Goal: Task Accomplishment & Management: Manage account settings

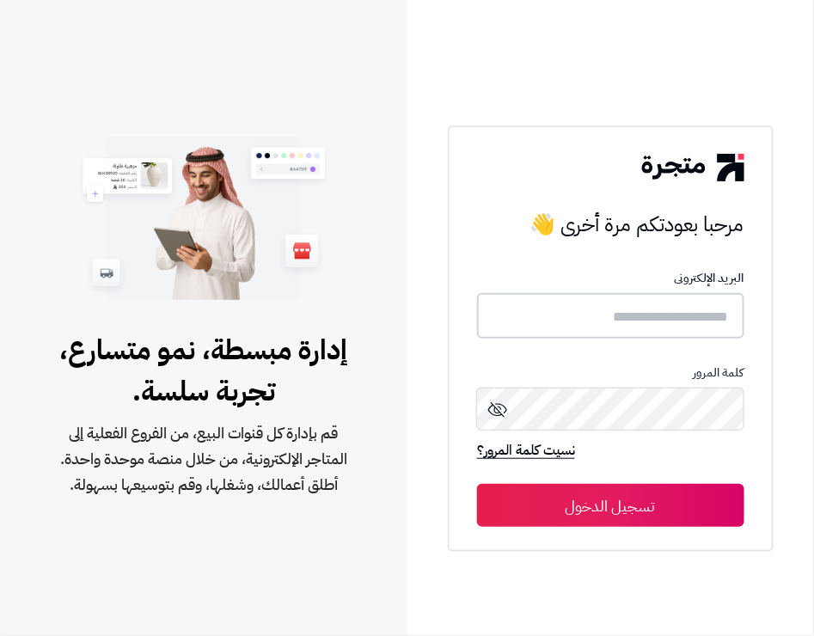
type input "**********"
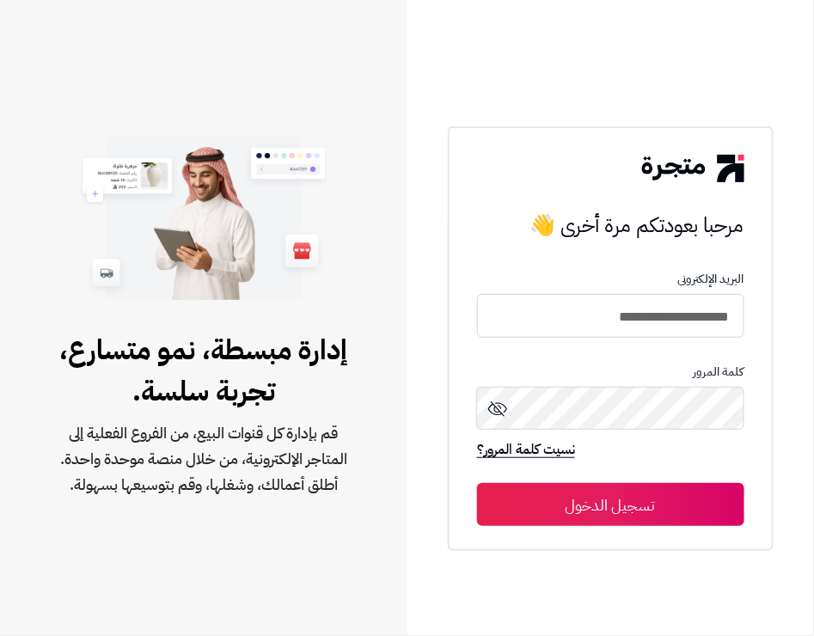
click at [608, 499] on button "تسجيل الدخول" at bounding box center [610, 504] width 267 height 43
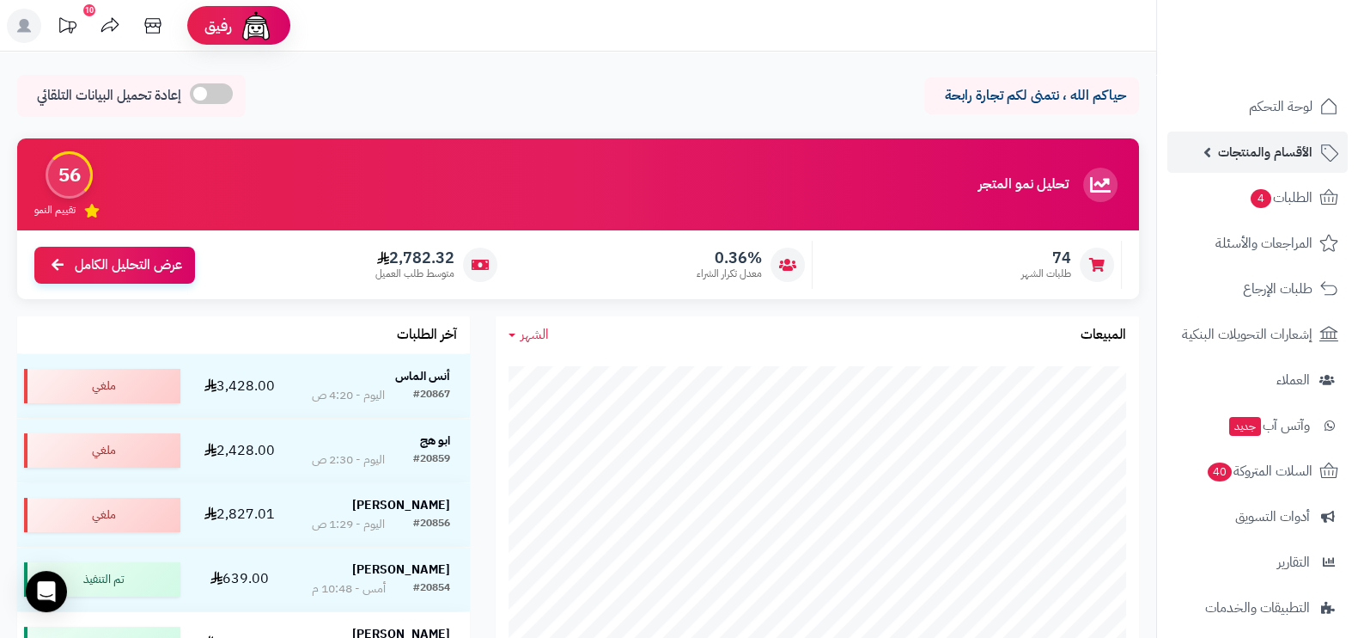
click at [796, 150] on span "الأقسام والمنتجات" at bounding box center [1265, 152] width 95 height 24
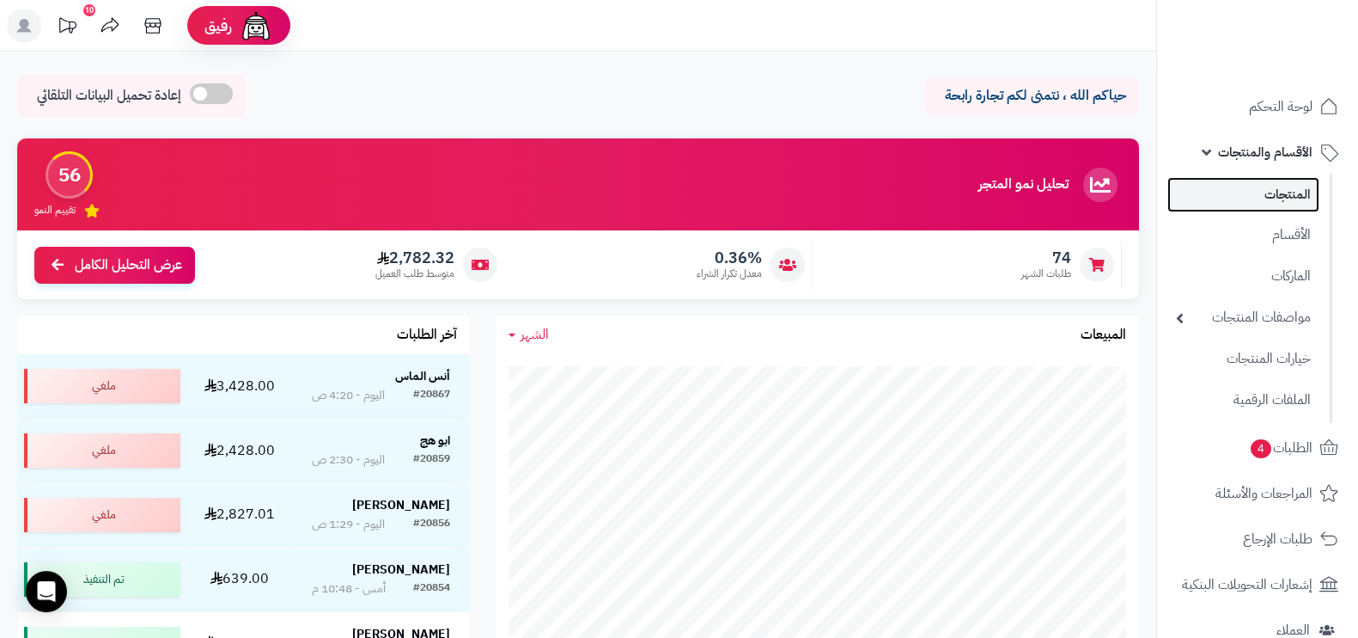
click at [796, 196] on link "المنتجات" at bounding box center [1244, 194] width 152 height 35
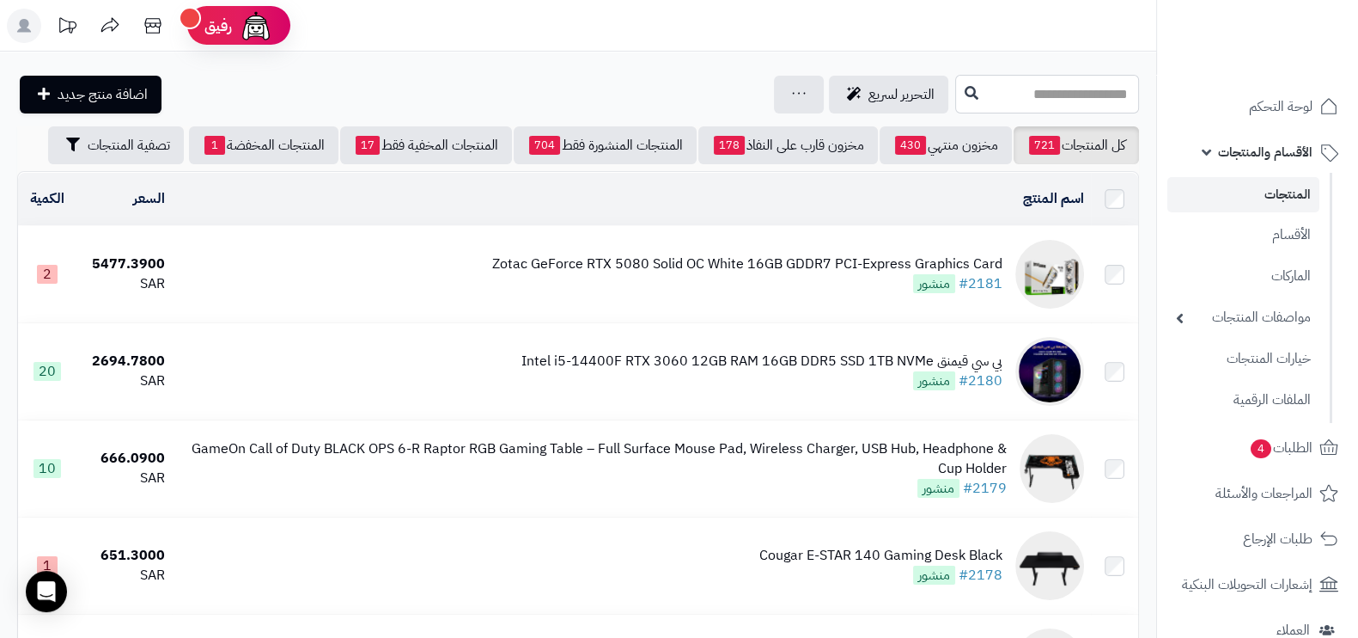
click at [967, 98] on input "text" at bounding box center [1047, 94] width 184 height 39
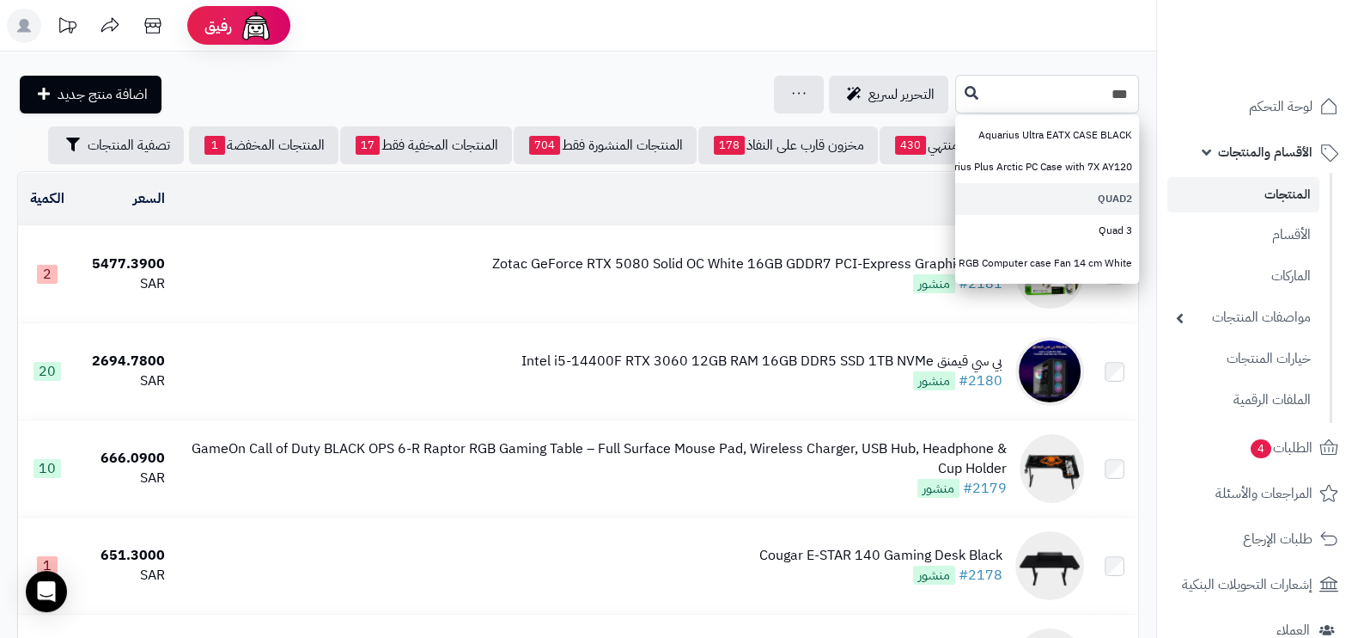
type input "***"
click at [1108, 190] on link "QUAD2" at bounding box center [1047, 199] width 184 height 32
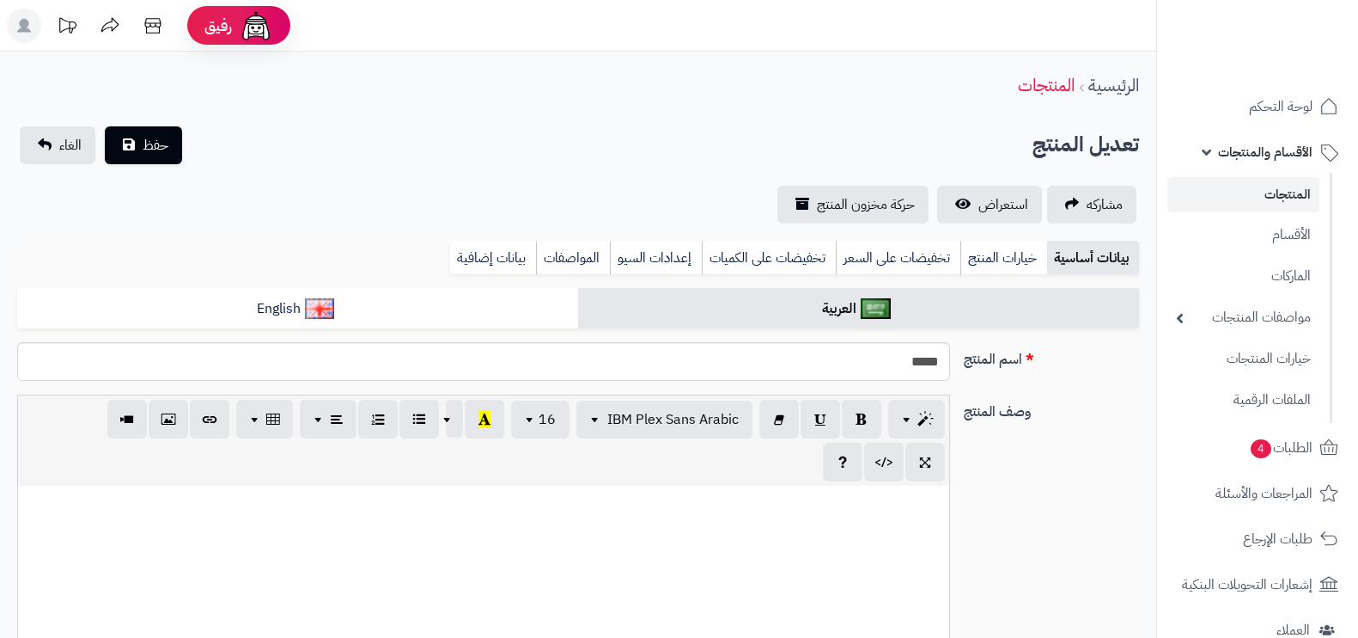
select select
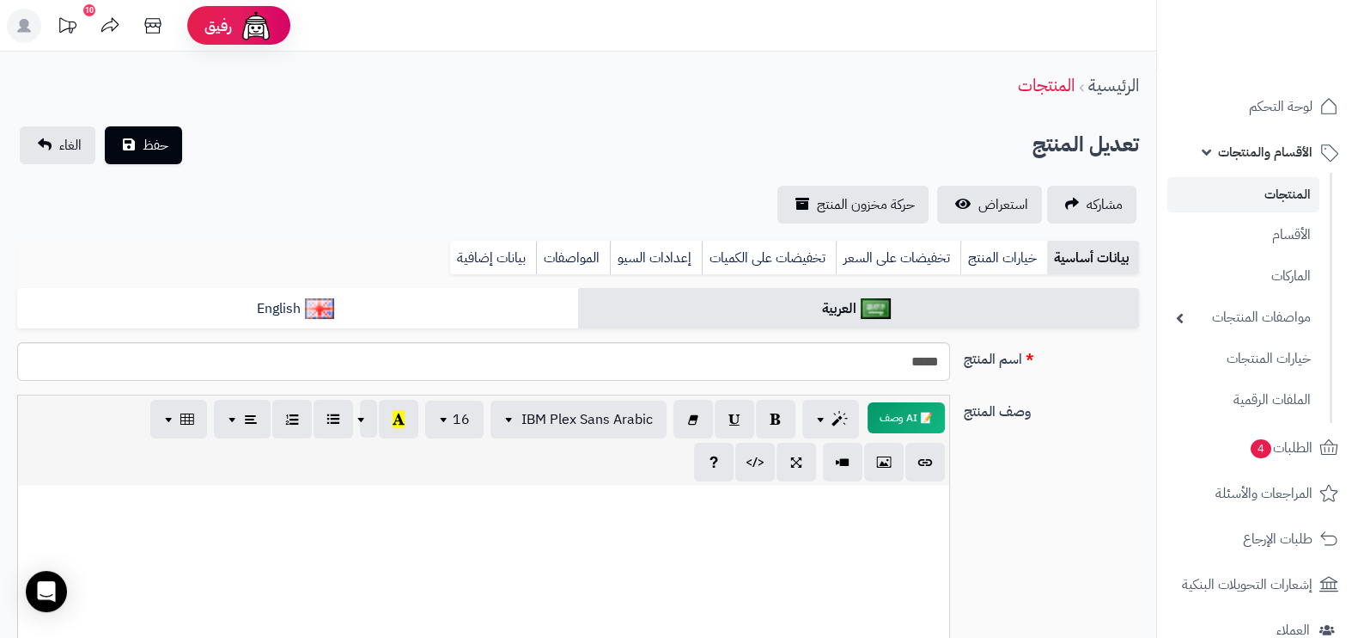
click at [1278, 143] on span "الأقسام والمنتجات" at bounding box center [1265, 152] width 95 height 24
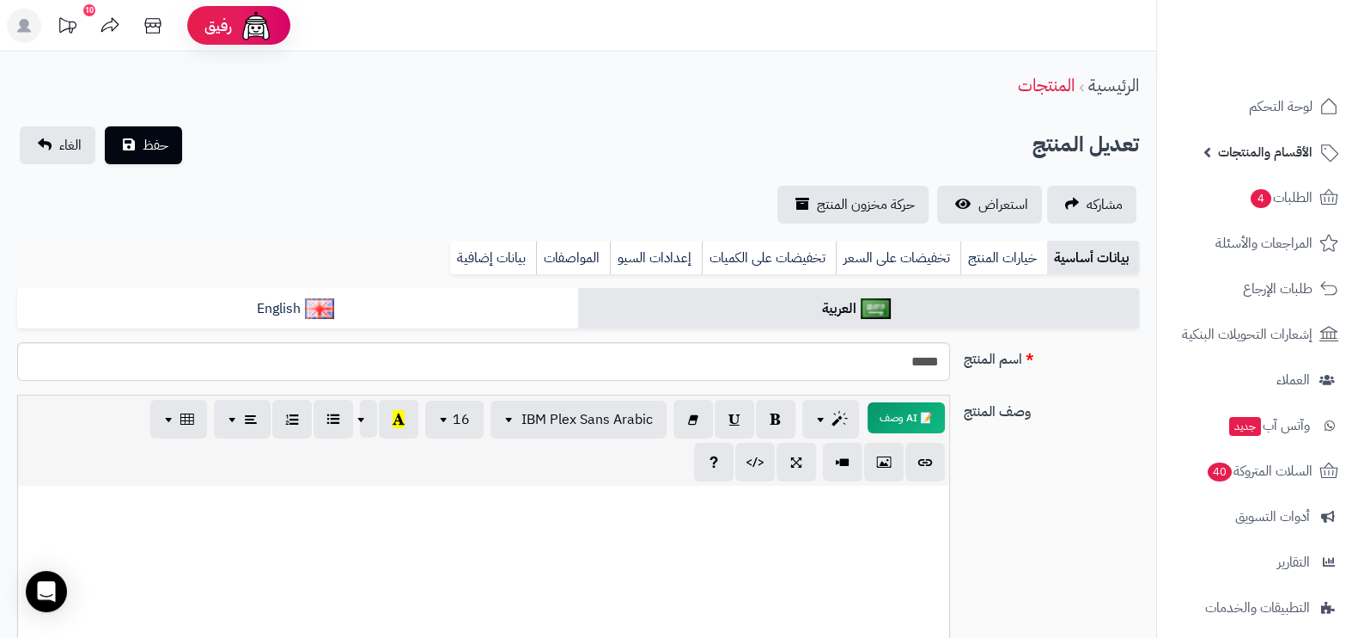
click at [1278, 143] on span "الأقسام والمنتجات" at bounding box center [1265, 152] width 95 height 24
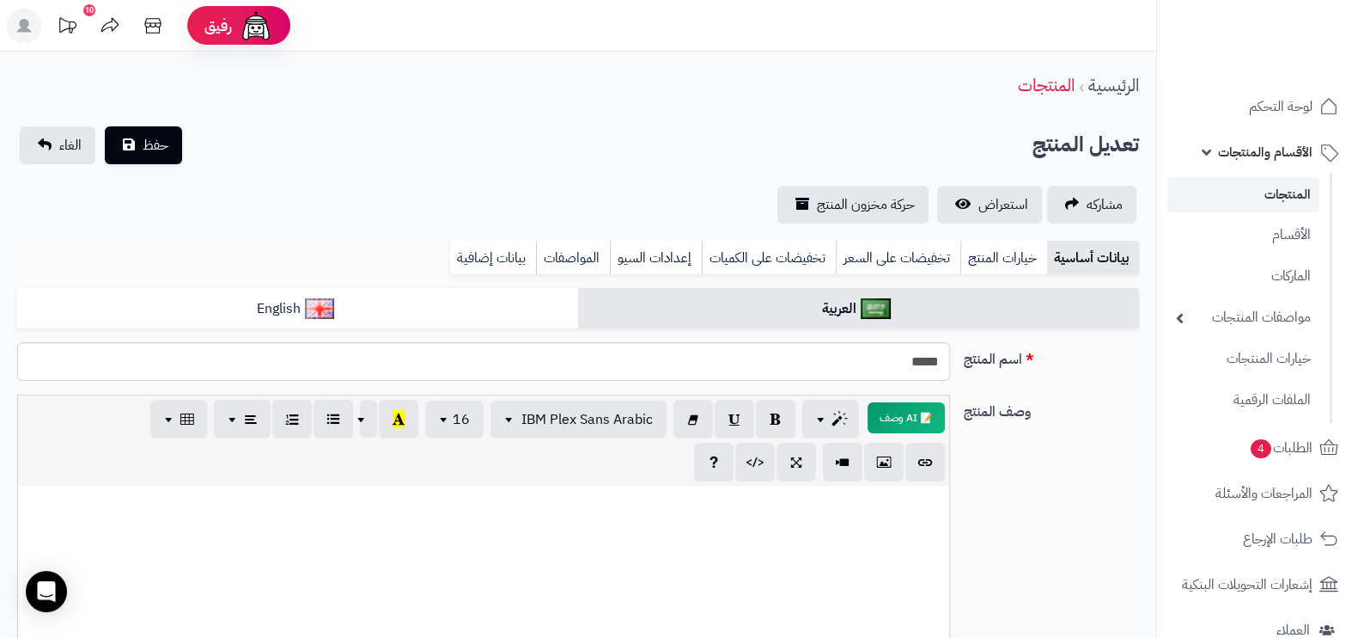
click at [1302, 196] on link "المنتجات" at bounding box center [1244, 194] width 152 height 35
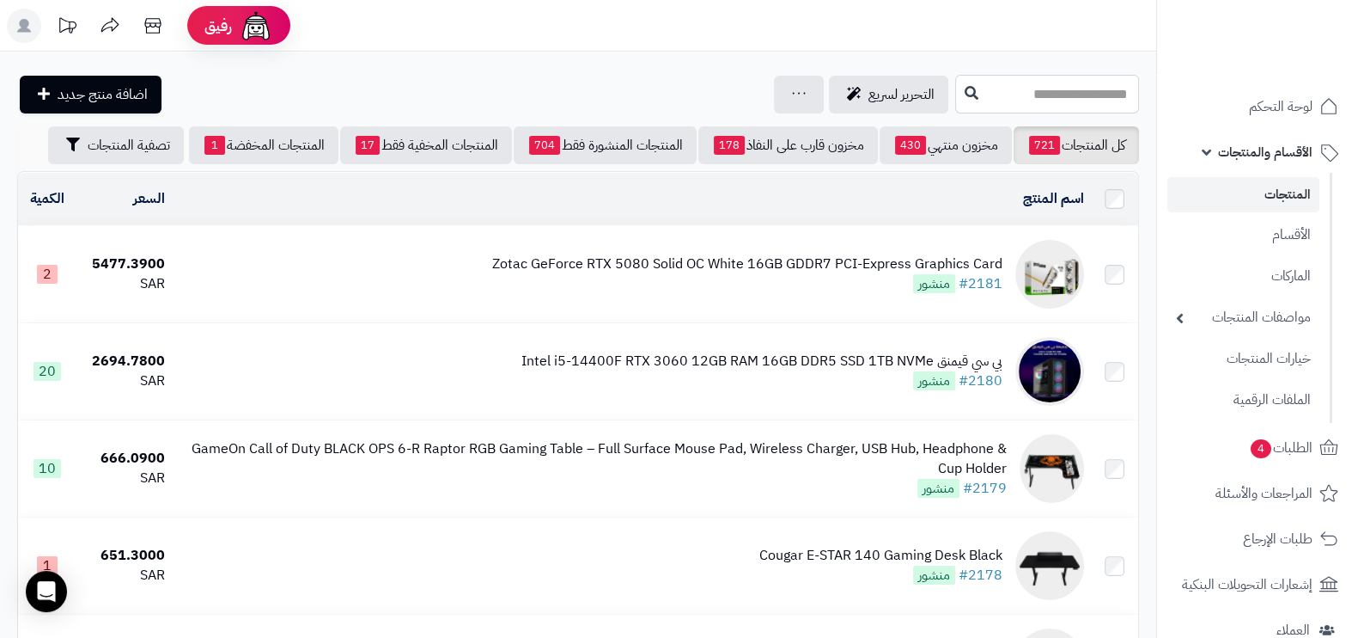
click at [1071, 96] on input "text" at bounding box center [1047, 94] width 184 height 39
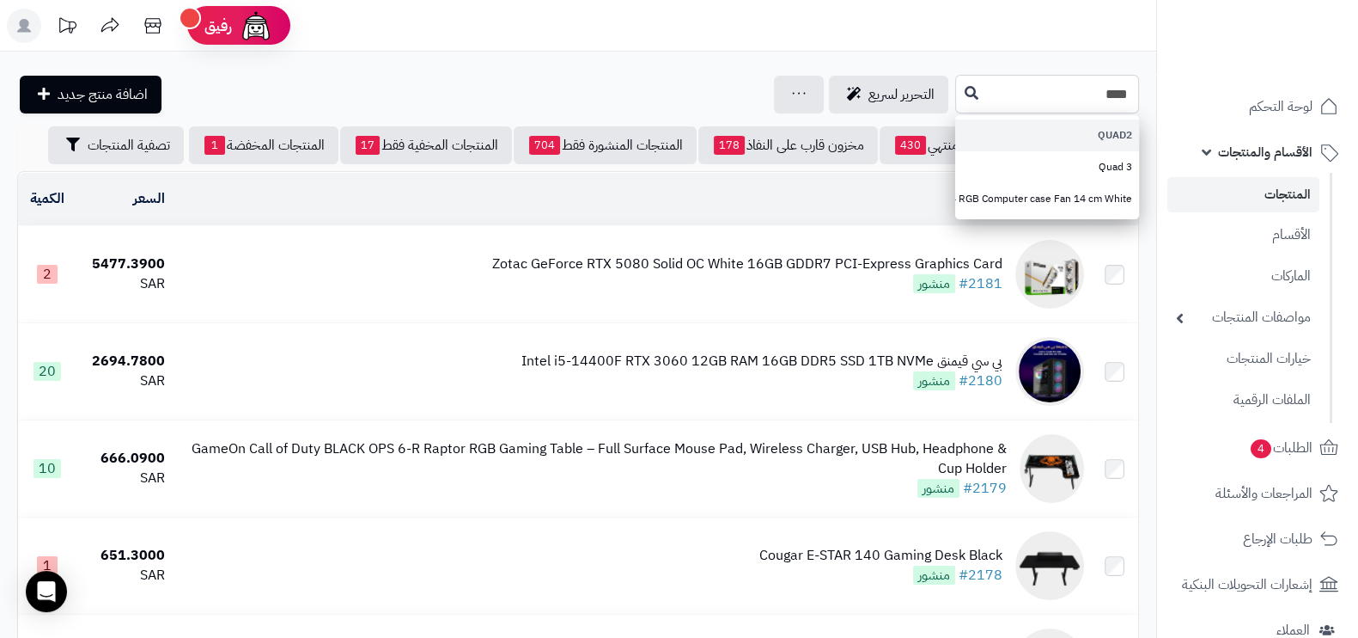
type input "****"
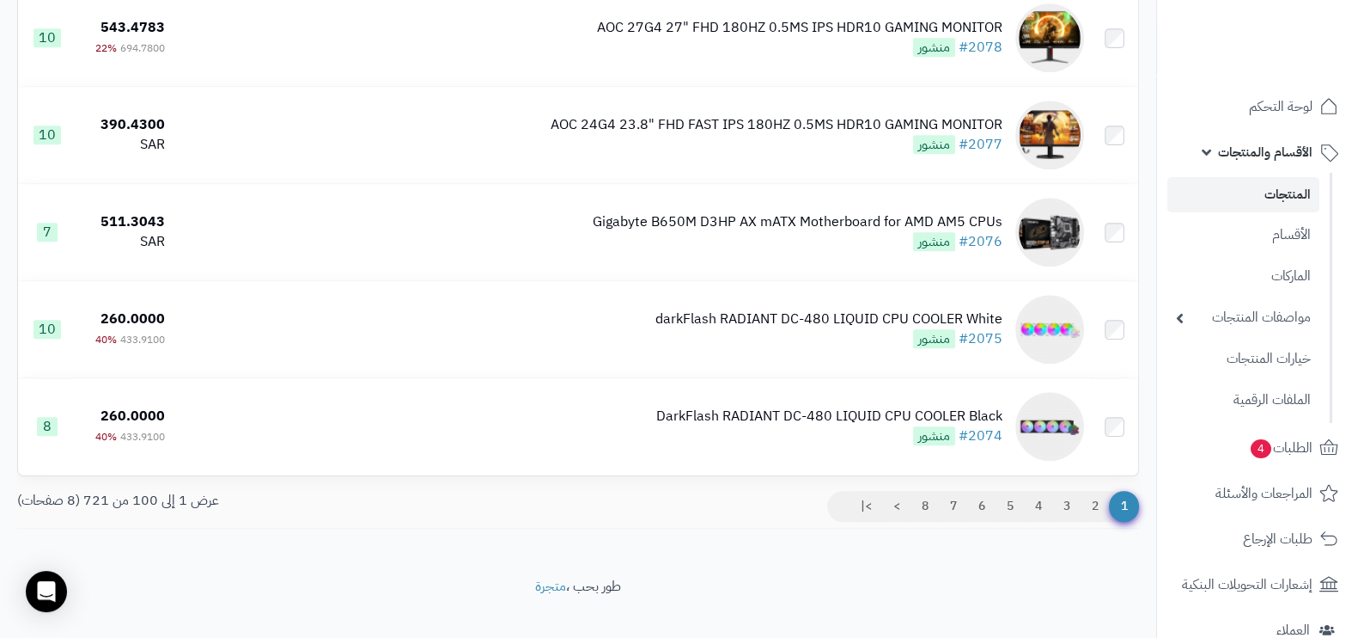
scroll to position [9464, 0]
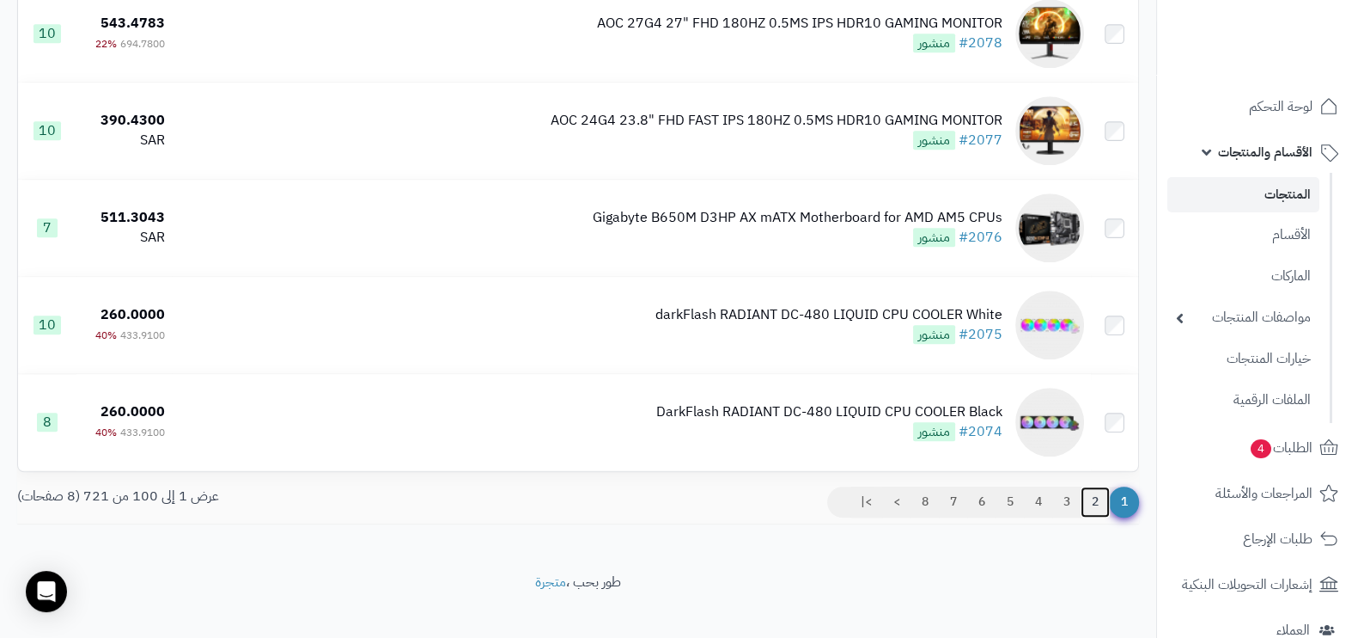
click at [1094, 486] on link "2" at bounding box center [1095, 501] width 29 height 31
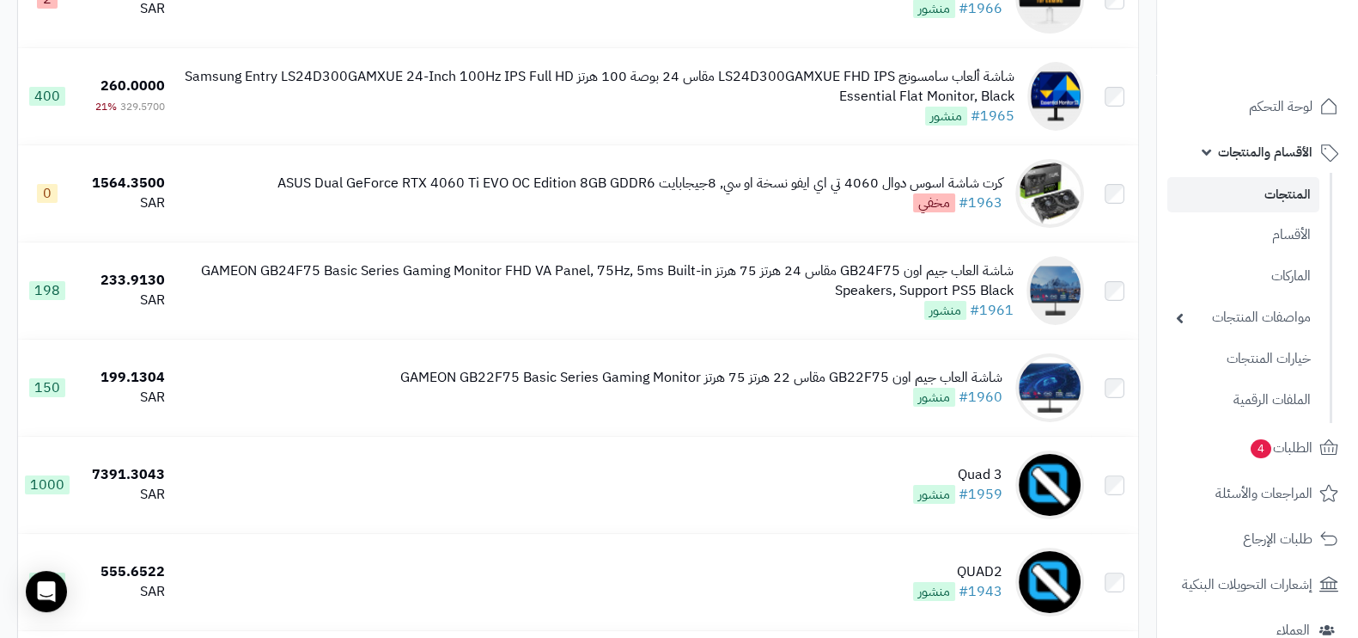
scroll to position [8055, 0]
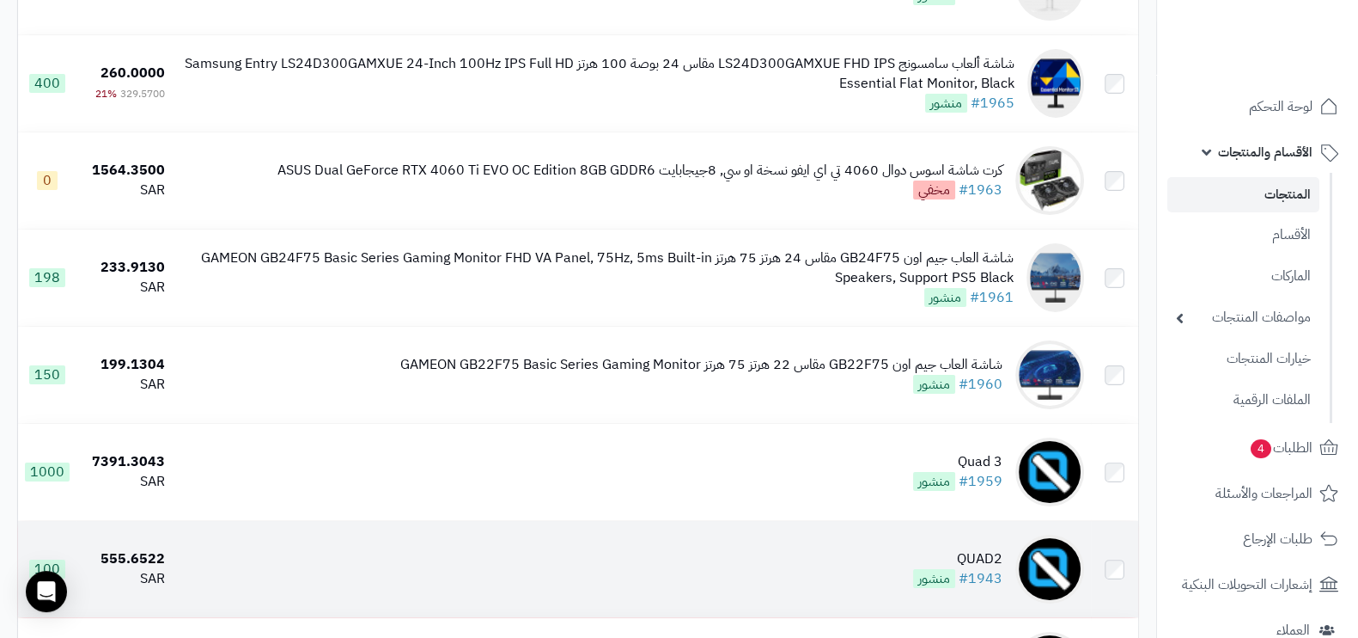
click at [931, 528] on td "QUAD2 #1943 منشور" at bounding box center [631, 569] width 919 height 96
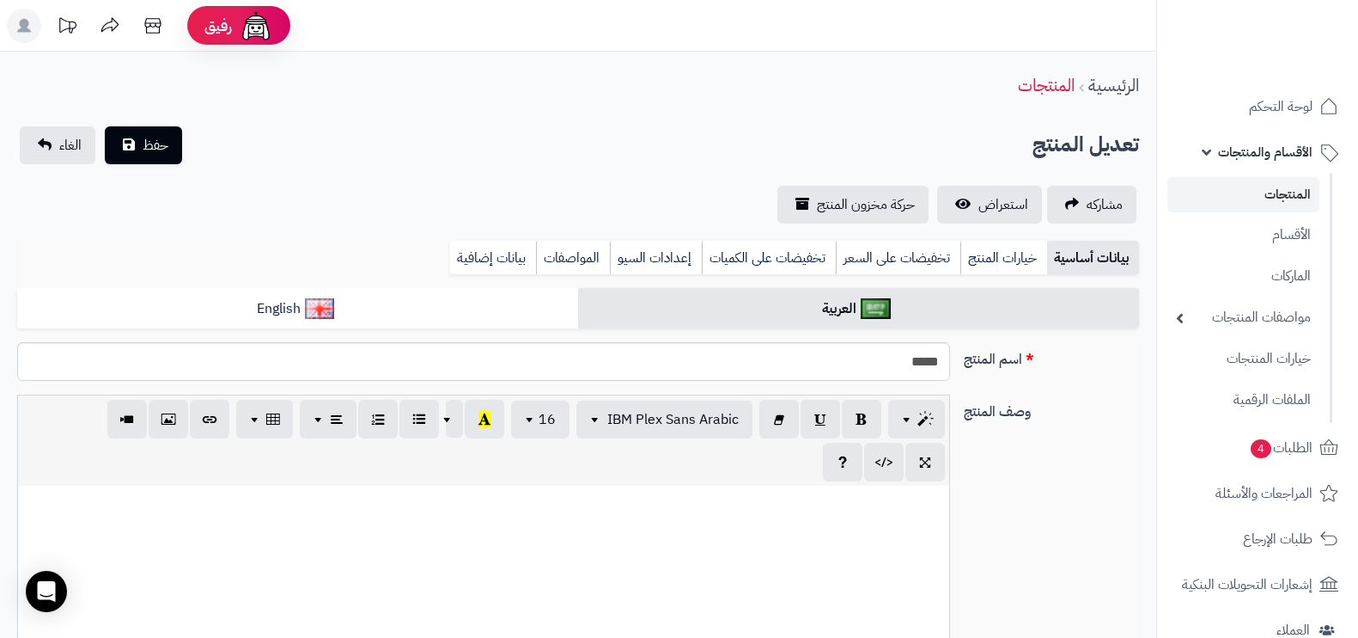
select select
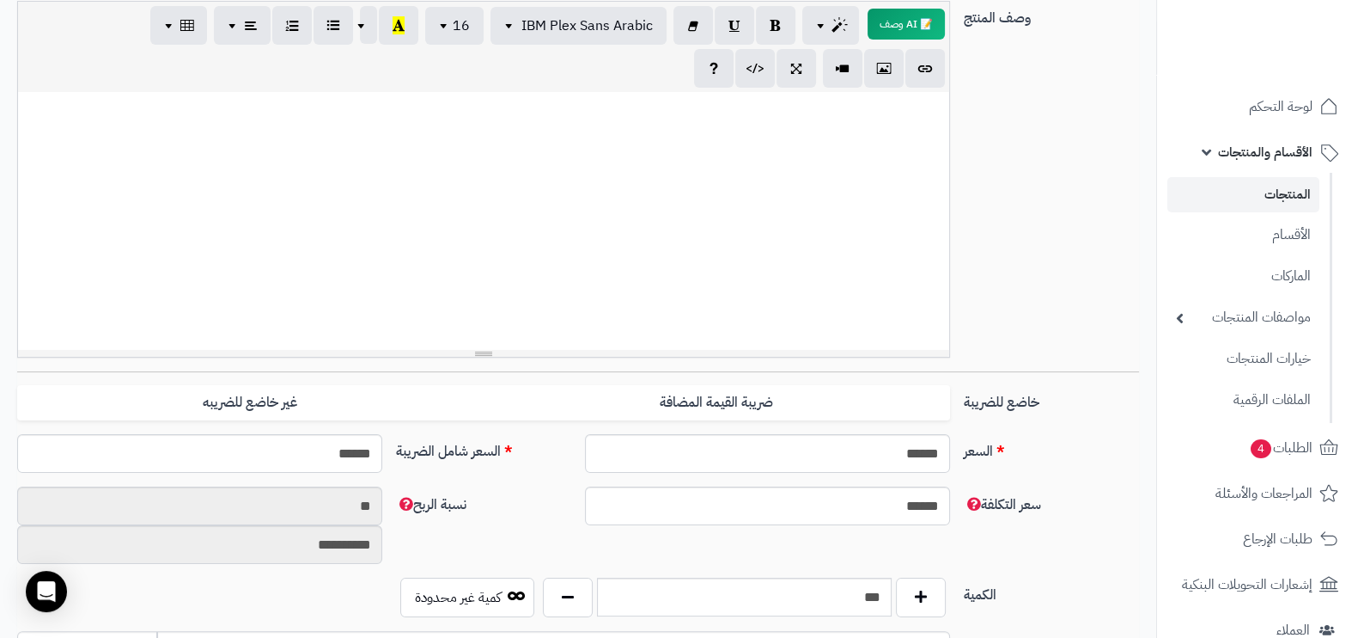
scroll to position [537, 0]
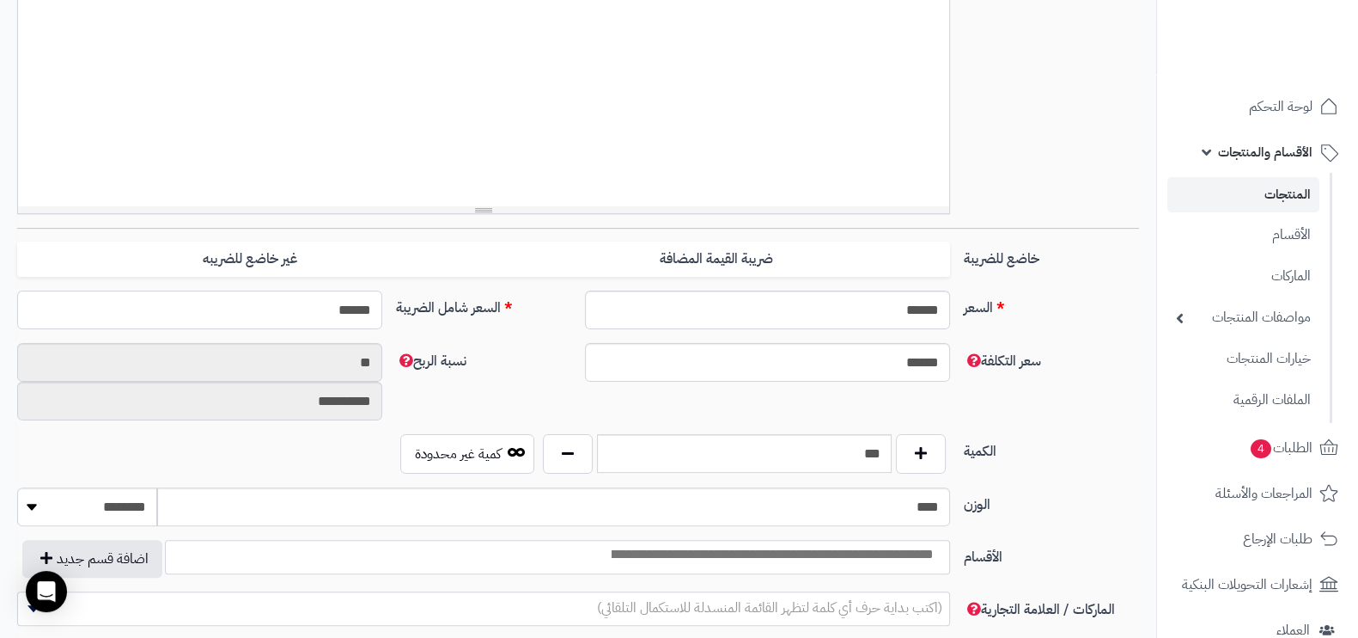
click at [367, 308] on input "******" at bounding box center [199, 309] width 365 height 39
type input "*"
type input "***"
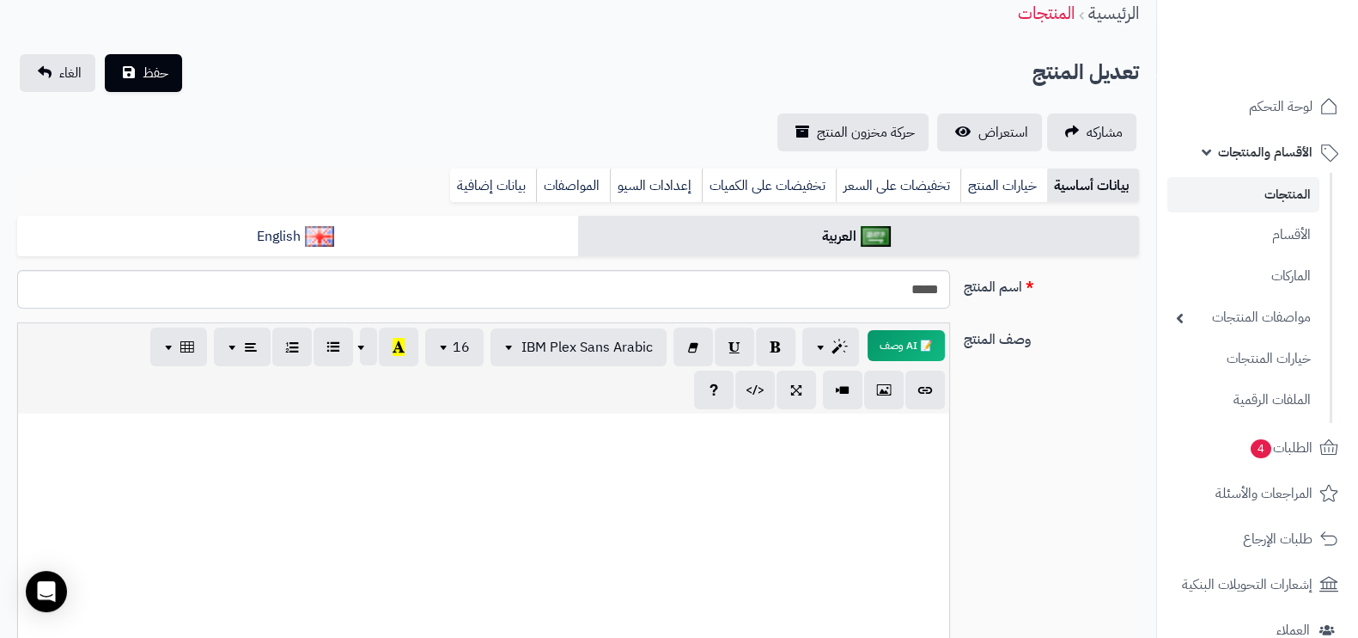
type input "***"
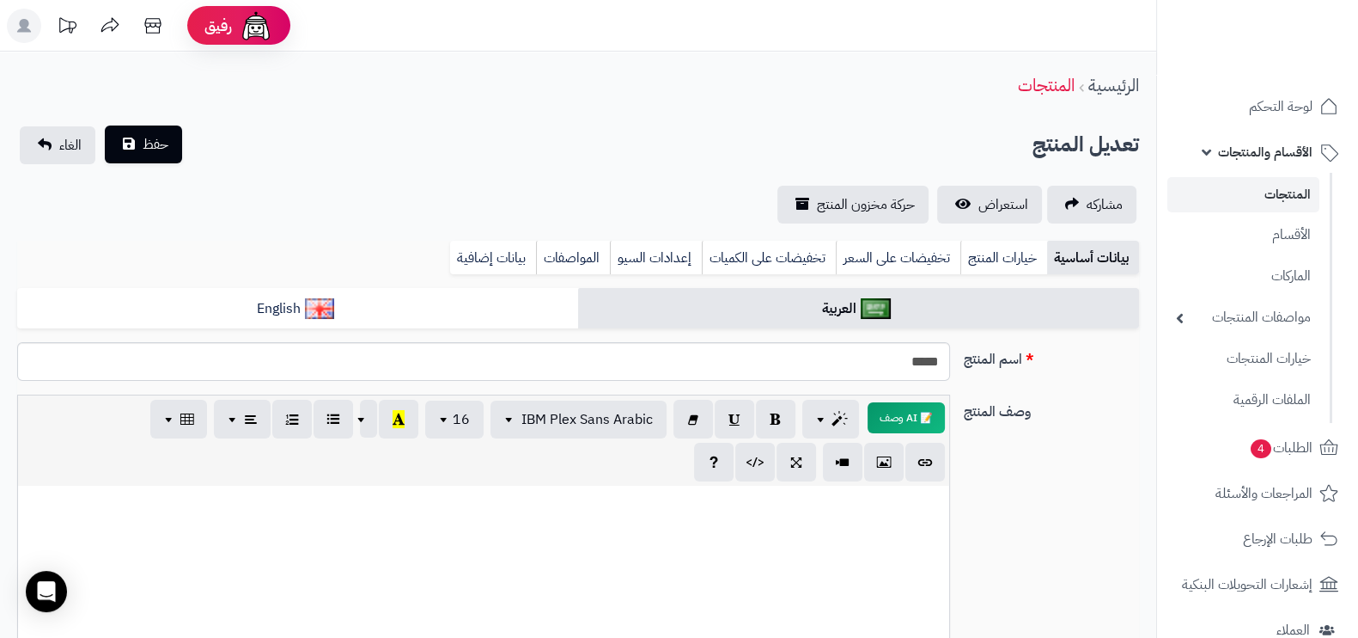
type input "***"
click at [155, 152] on span "حفظ" at bounding box center [156, 144] width 26 height 21
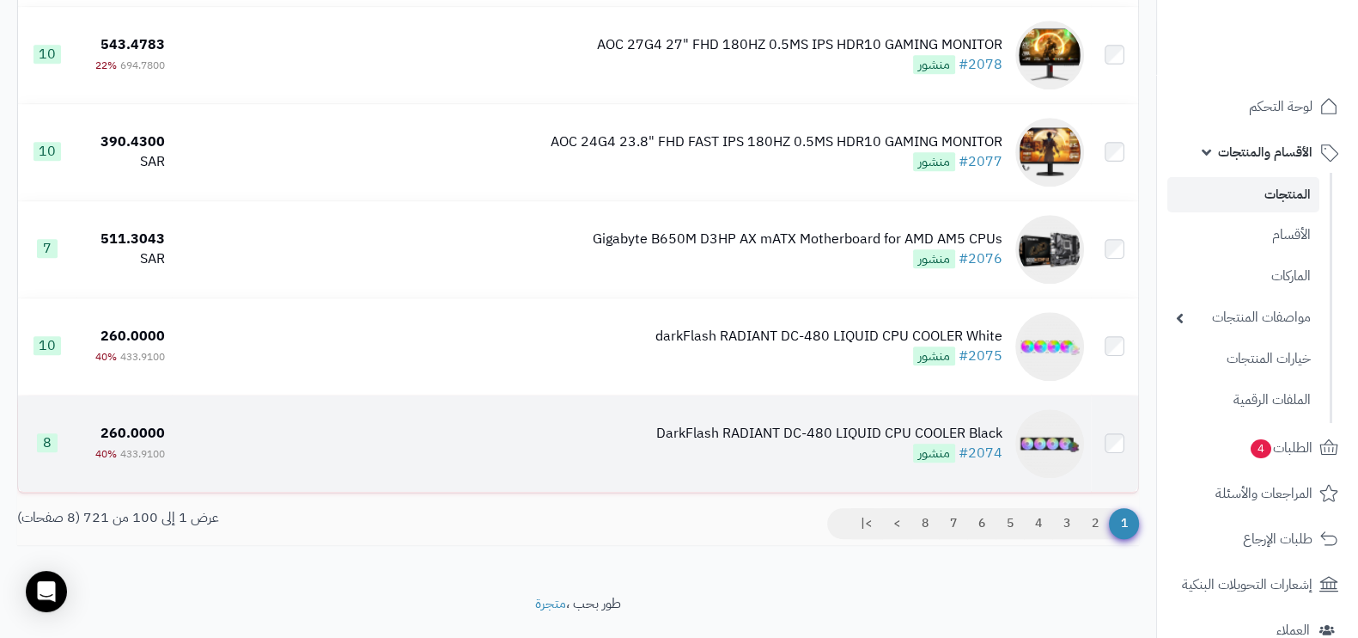
scroll to position [9520, 0]
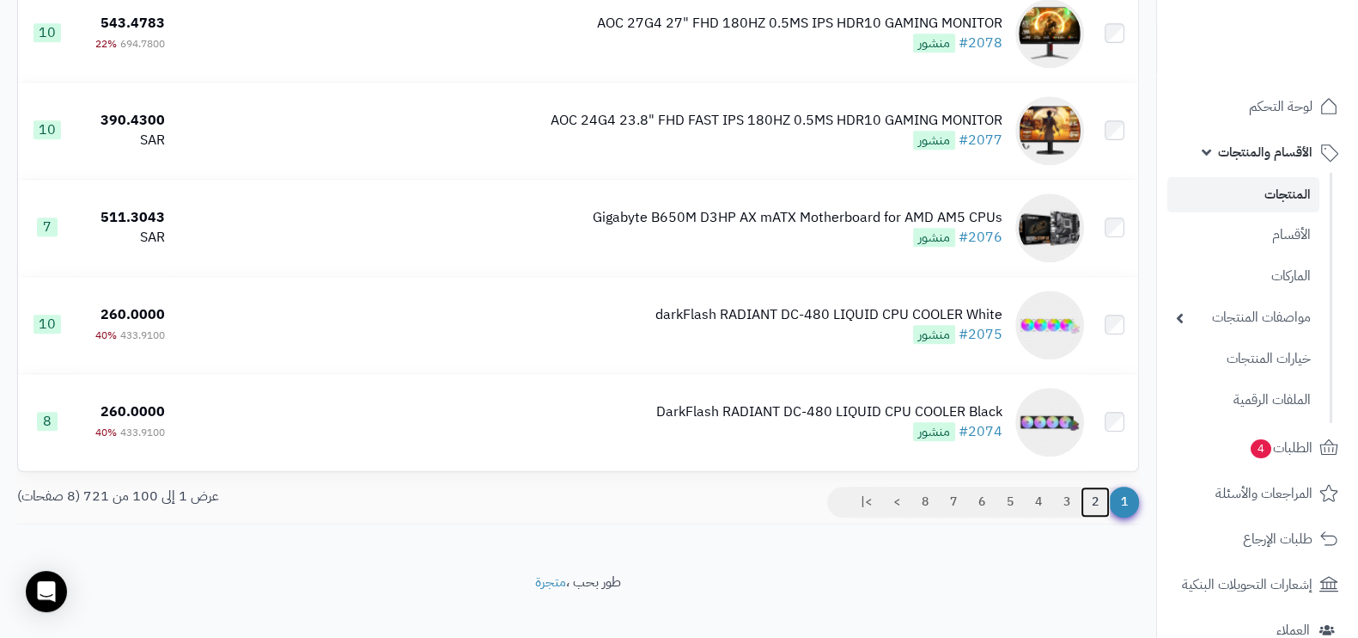
click at [1090, 486] on link "2" at bounding box center [1095, 501] width 29 height 31
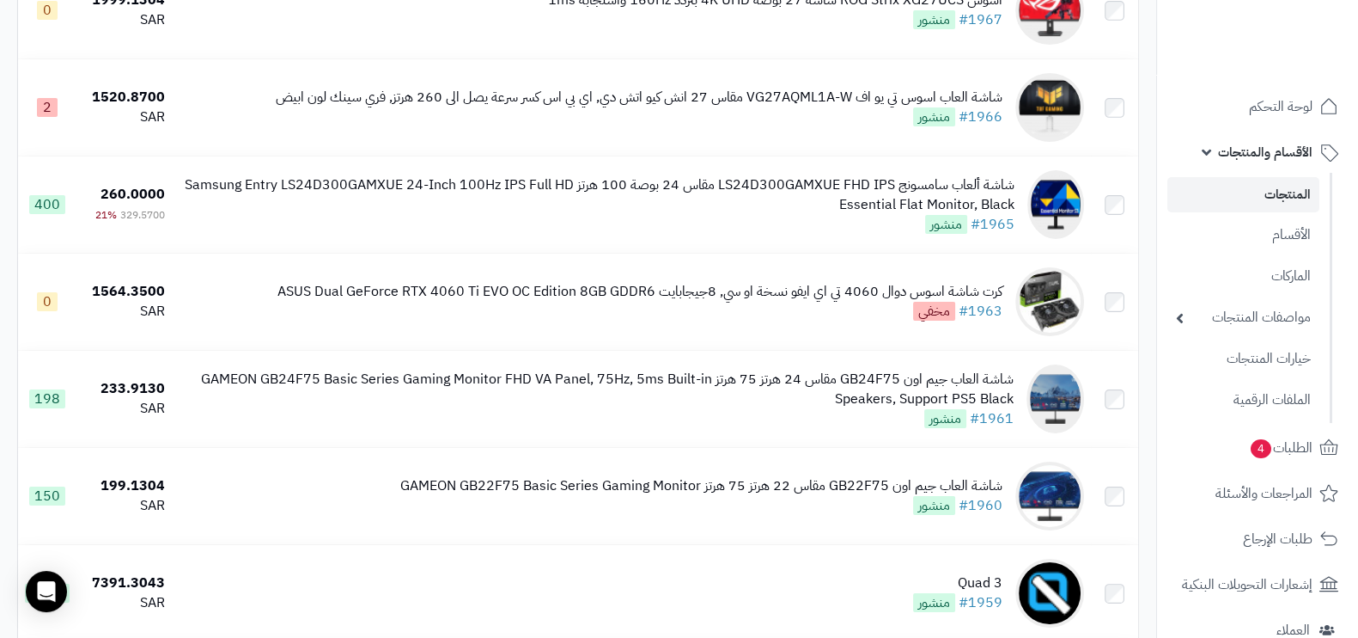
scroll to position [8055, 0]
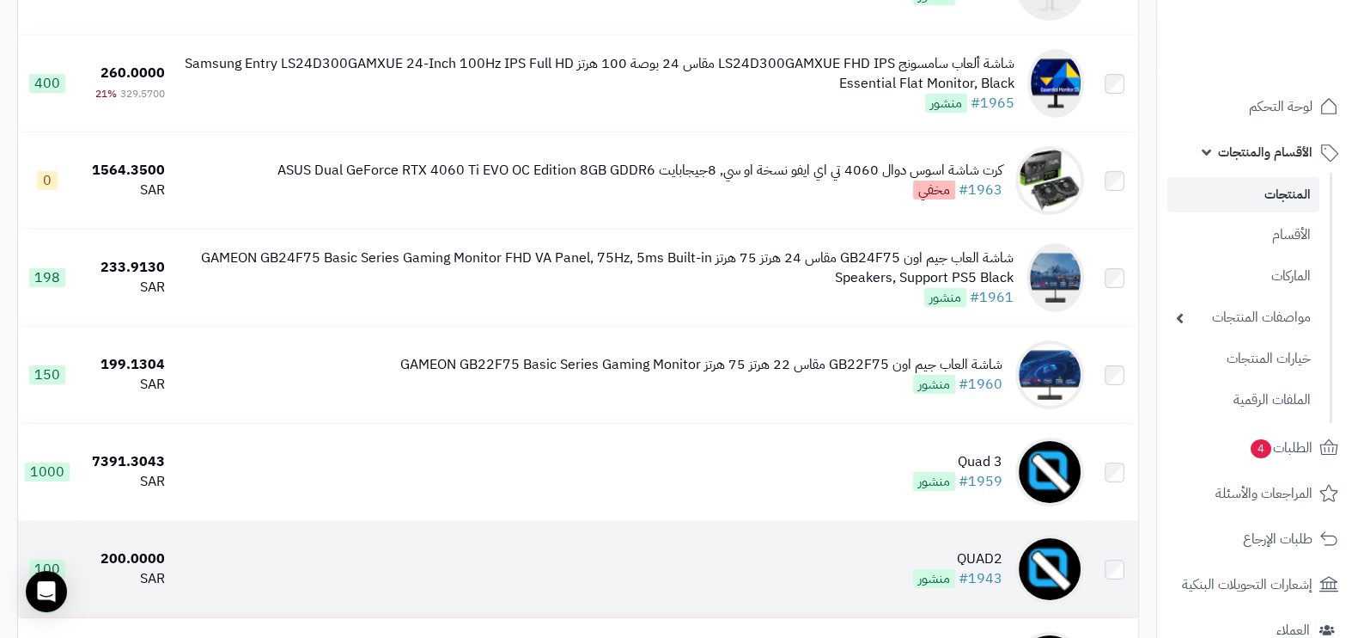
click at [937, 549] on div "QUAD2" at bounding box center [957, 559] width 89 height 20
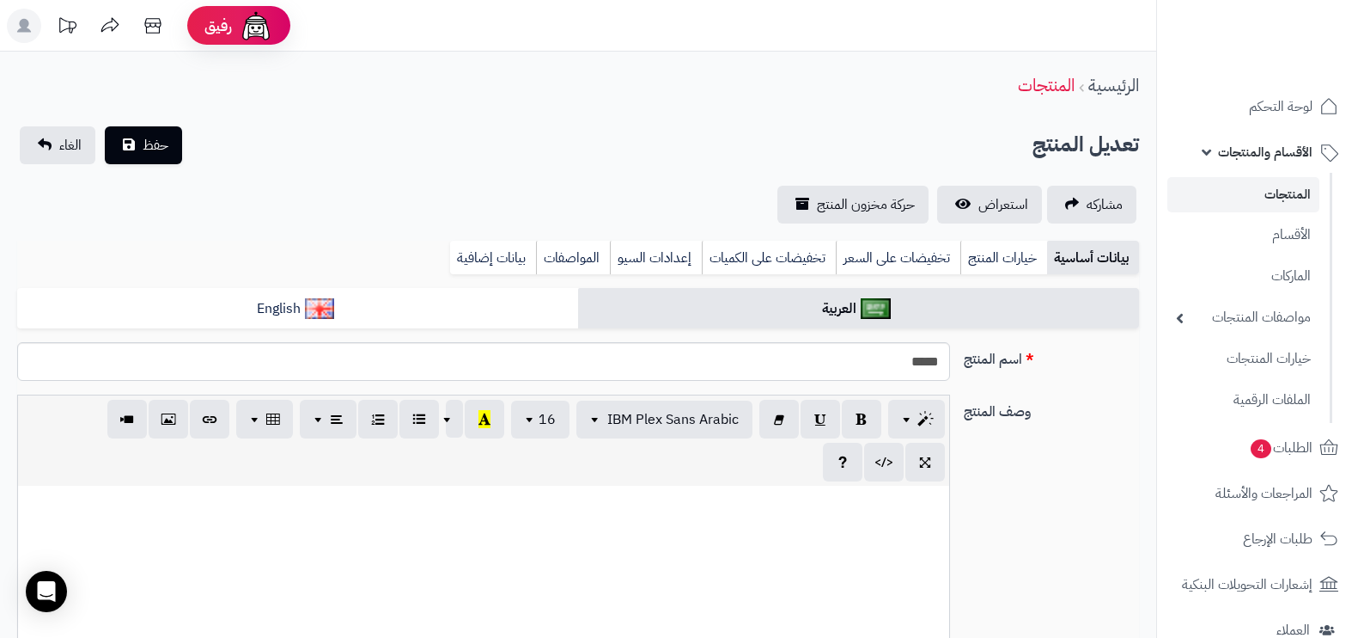
select select
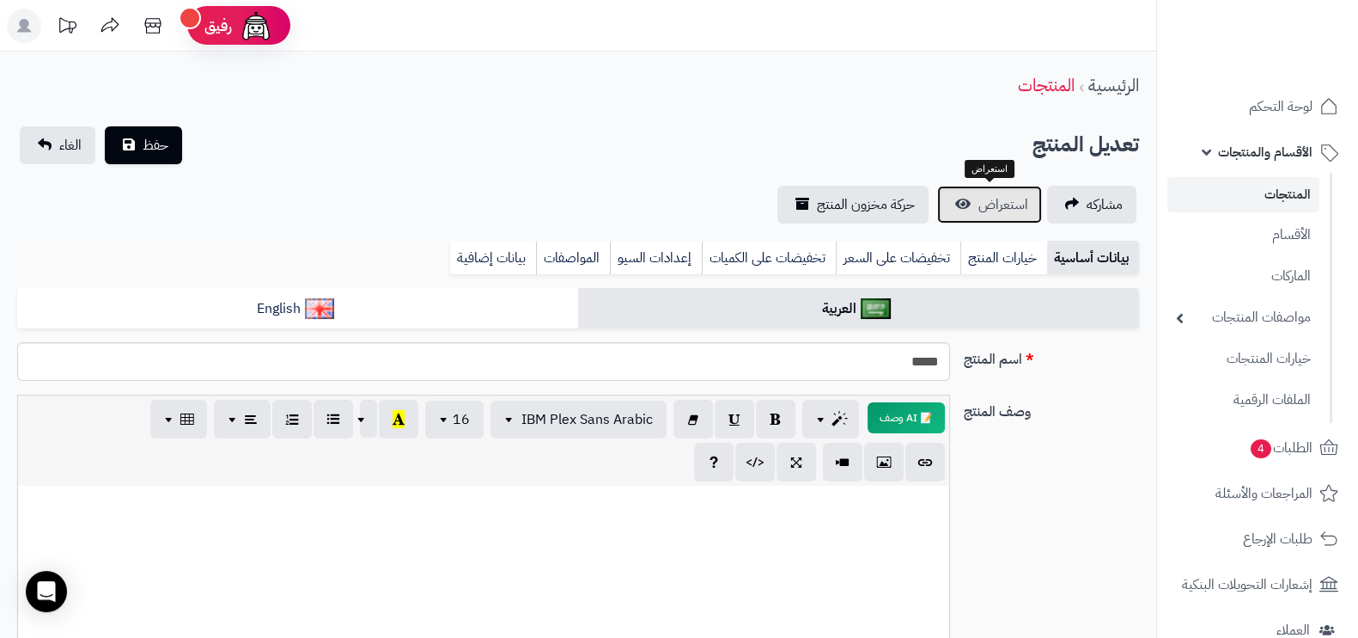
click at [984, 204] on span "استعراض" at bounding box center [1004, 204] width 50 height 21
drag, startPoint x: 1285, startPoint y: 145, endPoint x: 1285, endPoint y: 156, distance: 11.2
click at [1285, 145] on span "الأقسام والمنتجات" at bounding box center [1265, 152] width 95 height 24
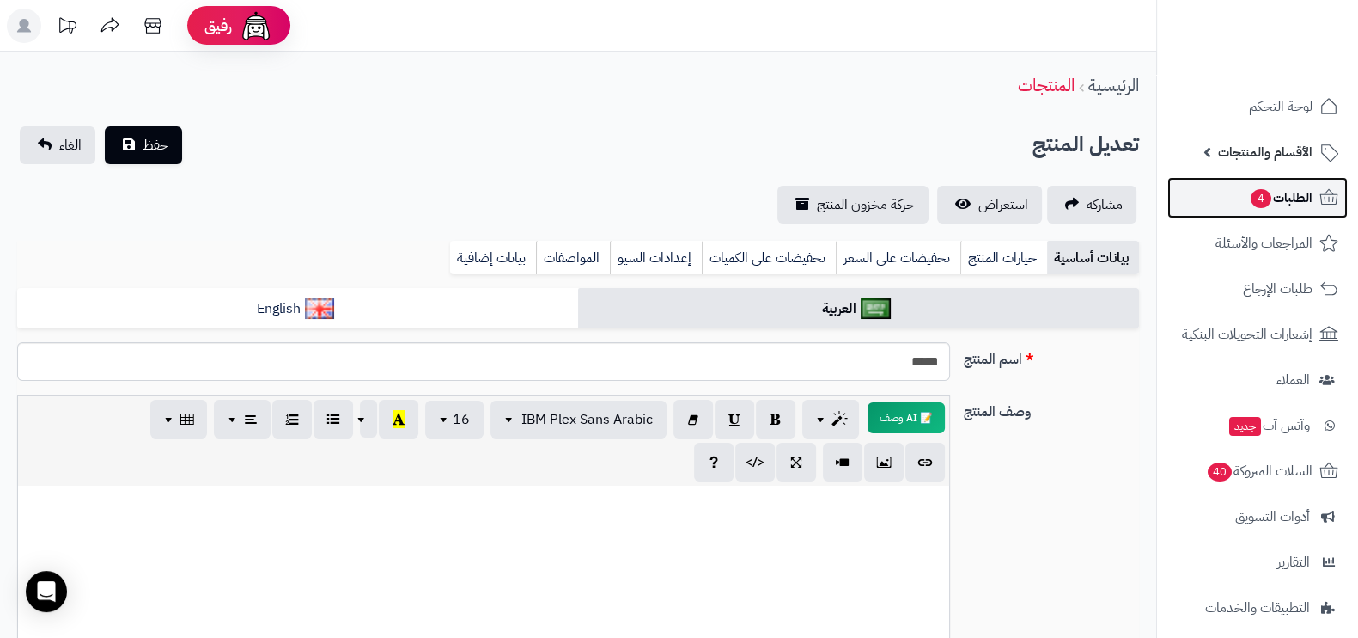
click at [1291, 186] on span "الطلبات 4" at bounding box center [1281, 198] width 64 height 24
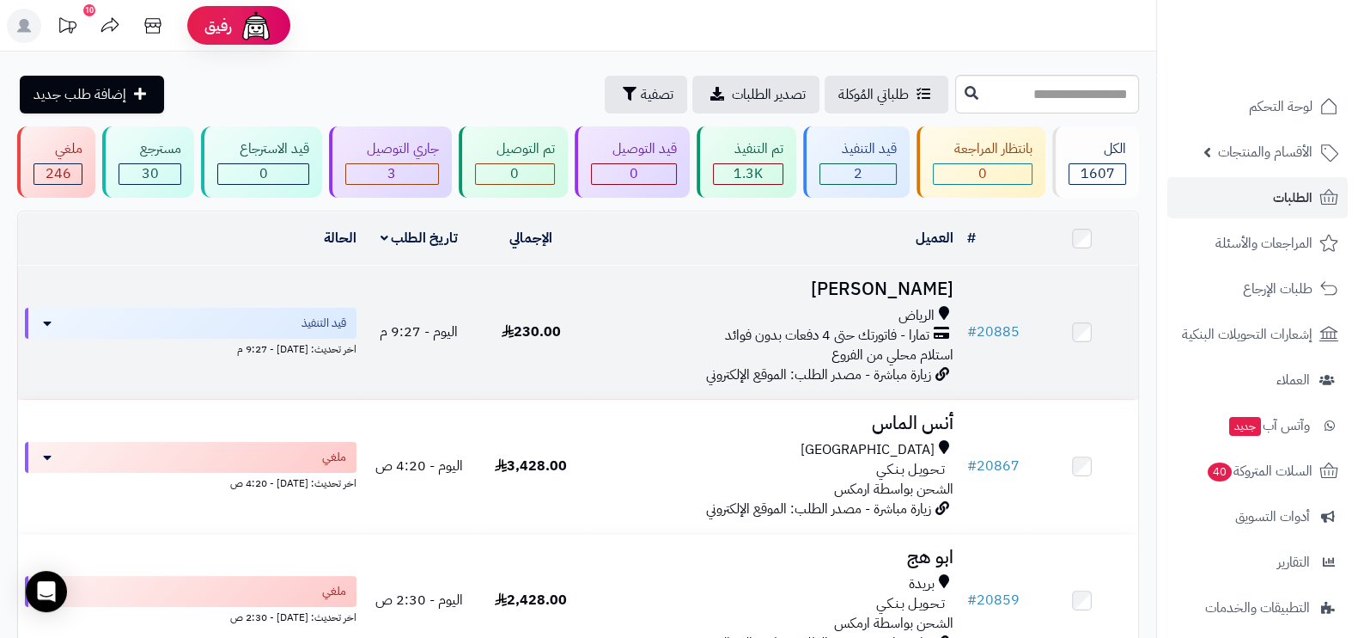
click at [668, 320] on div "الرياض" at bounding box center [773, 316] width 359 height 20
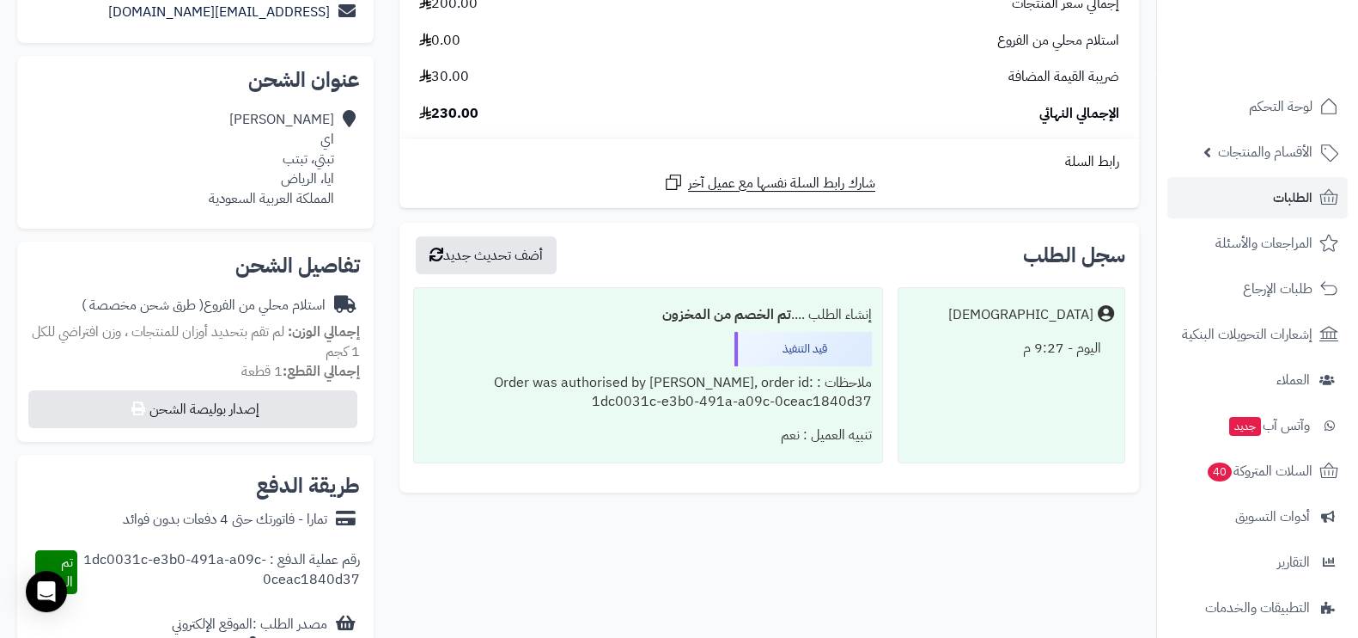
scroll to position [429, 0]
